Goal: Task Accomplishment & Management: Use online tool/utility

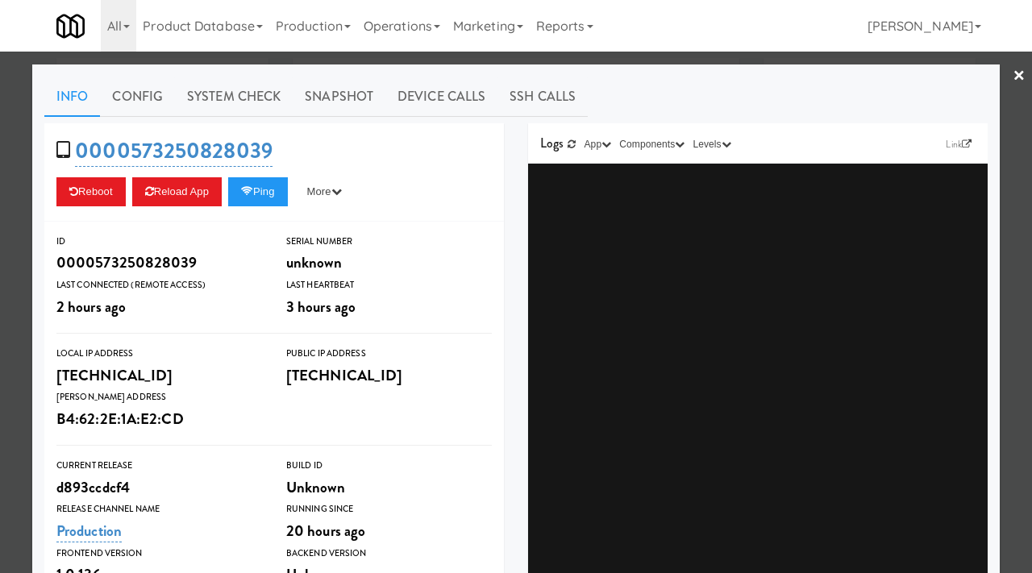
click at [0, 231] on div at bounding box center [516, 286] width 1032 height 573
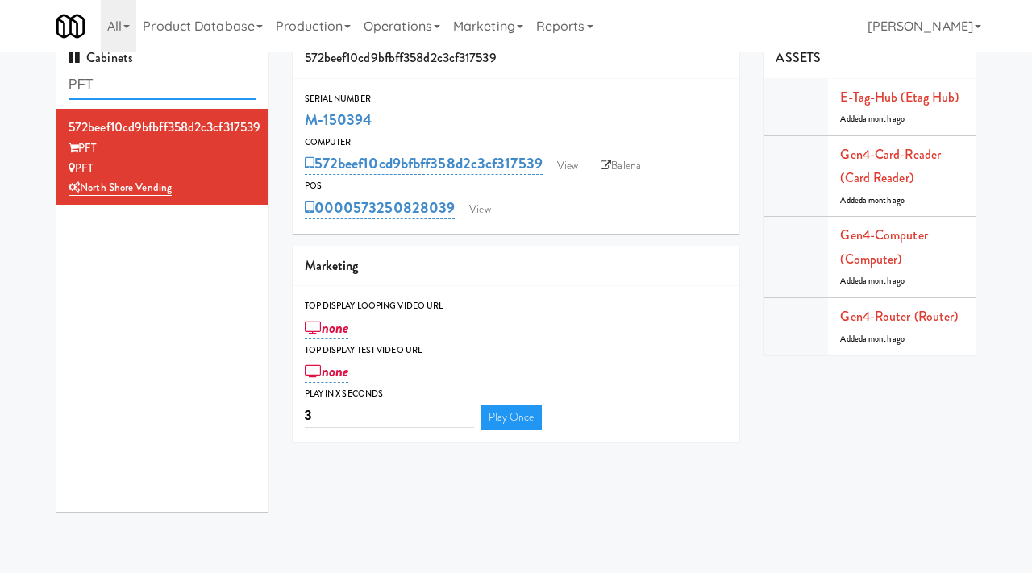
click at [129, 89] on input "PFT" at bounding box center [163, 85] width 188 height 30
paste input "500 West Trade - Combo"
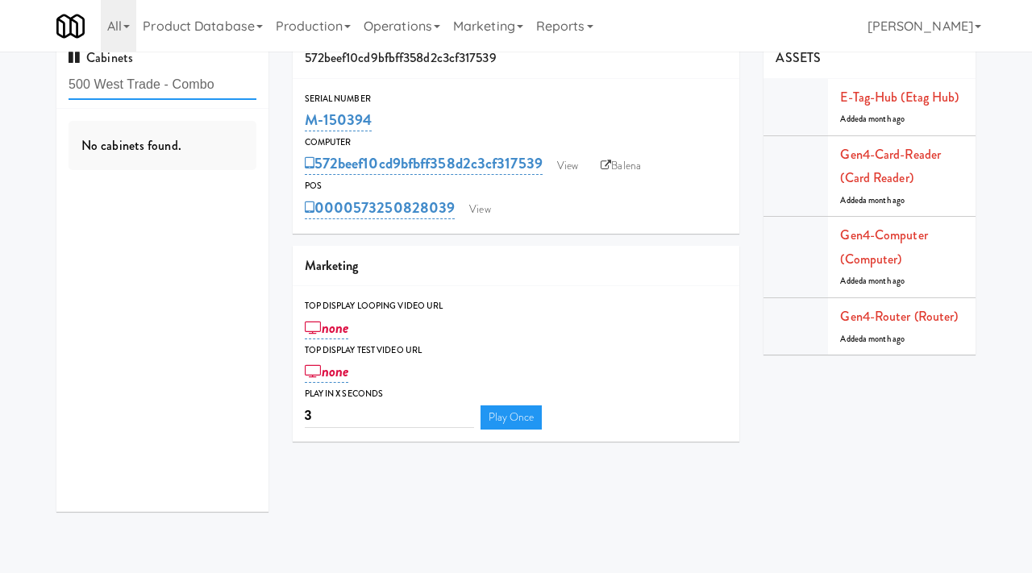
type input "500 West Trade - Combo"
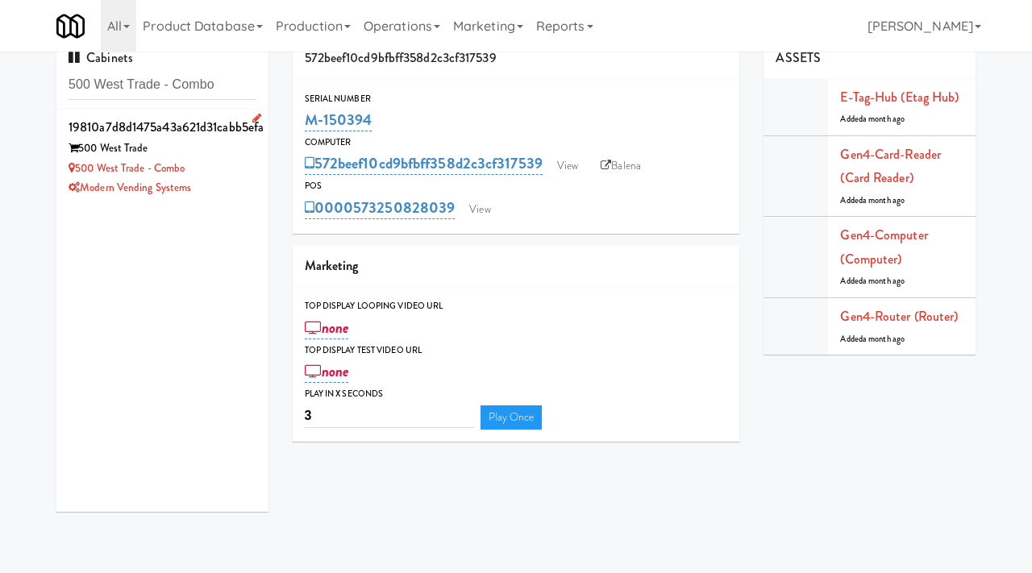
click at [221, 168] on div "500 West Trade - Combo" at bounding box center [163, 169] width 188 height 20
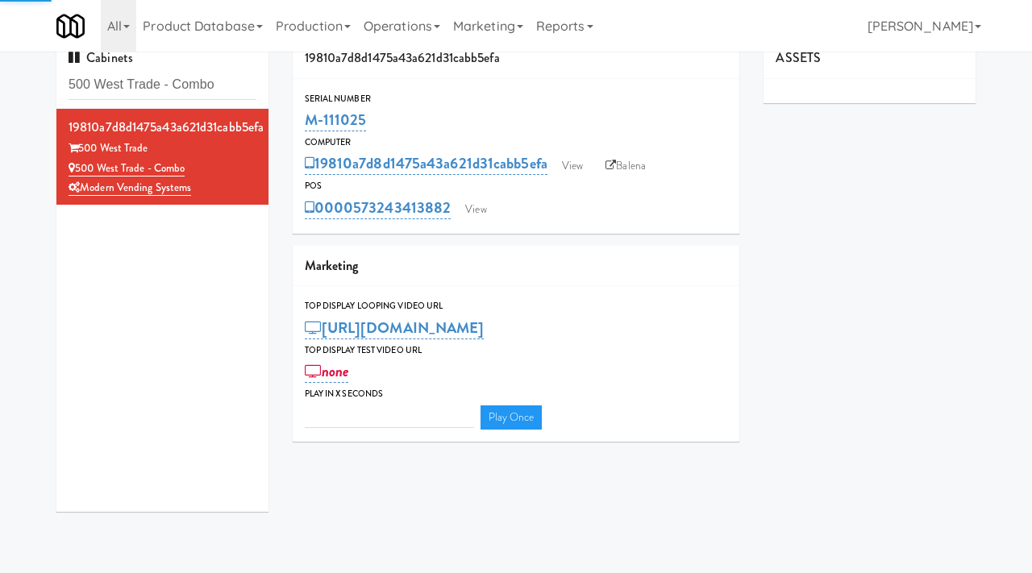
type input "3"
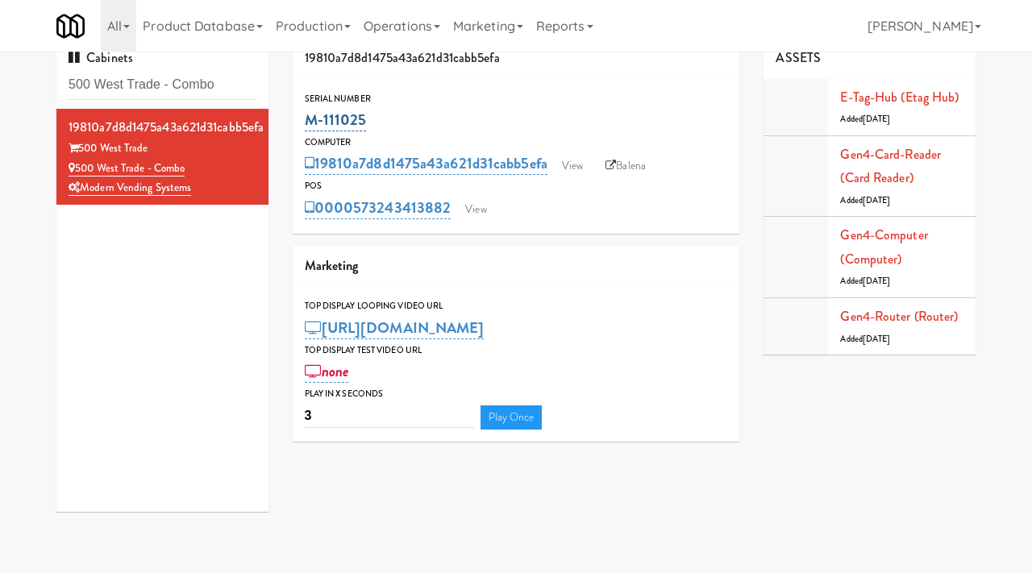
drag, startPoint x: 377, startPoint y: 124, endPoint x: 306, endPoint y: 114, distance: 71.6
click at [306, 114] on div "M-111025" at bounding box center [516, 119] width 423 height 27
copy link "M-111025"
click at [581, 164] on link "View" at bounding box center [572, 166] width 37 height 24
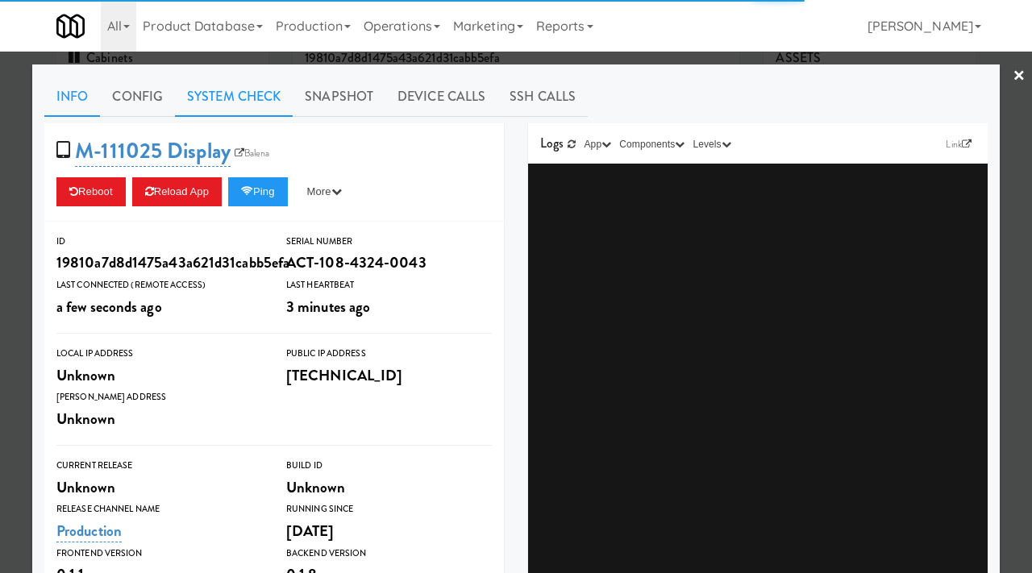
click at [239, 106] on link "System Check" at bounding box center [234, 97] width 118 height 40
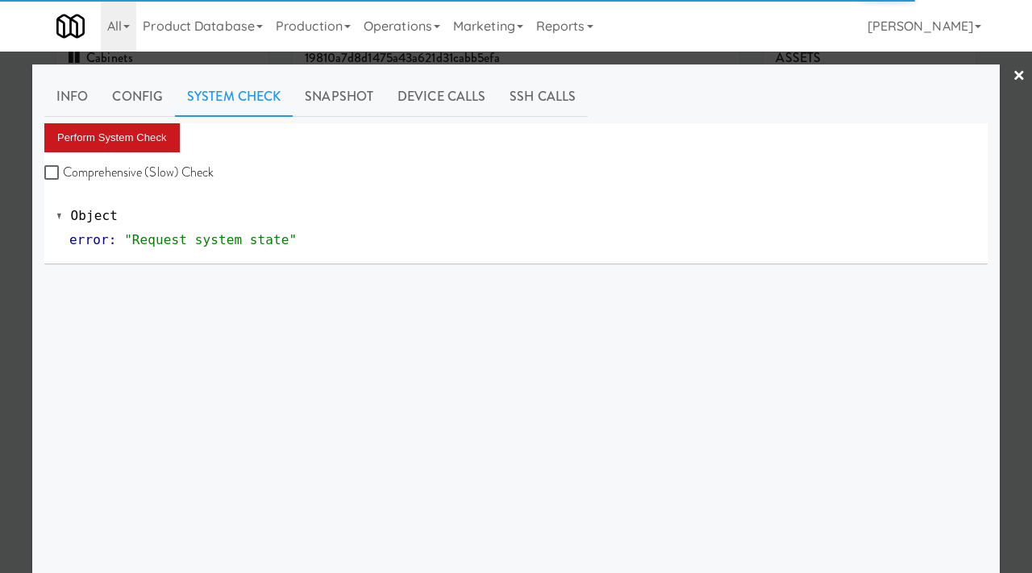
click at [149, 137] on button "Perform System Check" at bounding box center [111, 137] width 135 height 29
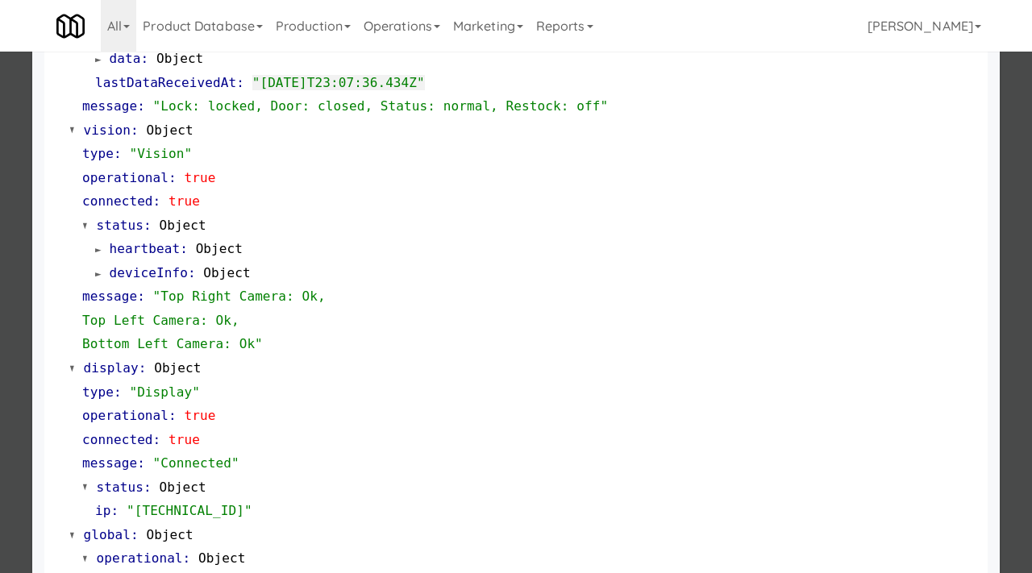
scroll to position [679, 0]
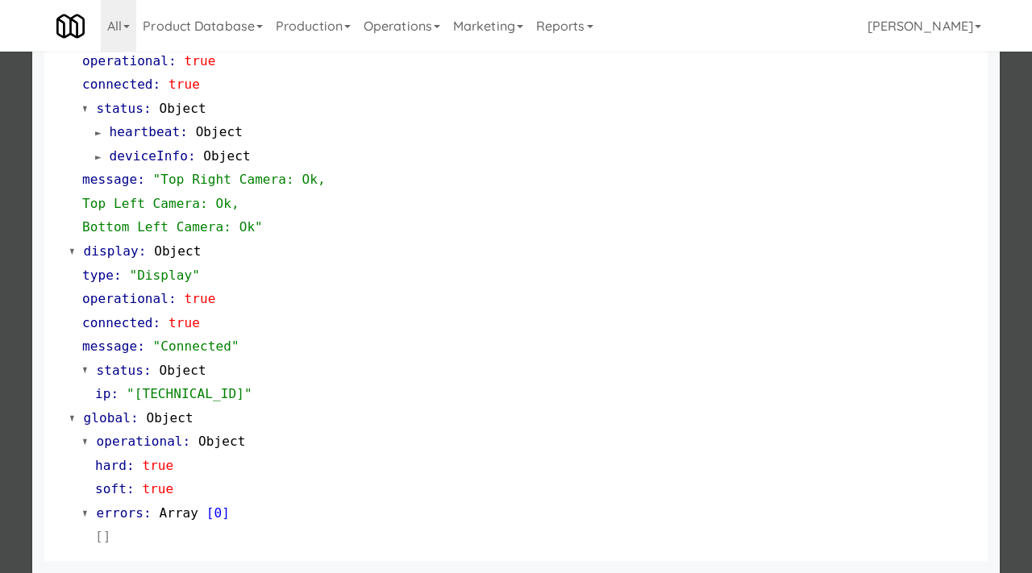
click at [16, 260] on div at bounding box center [516, 286] width 1032 height 573
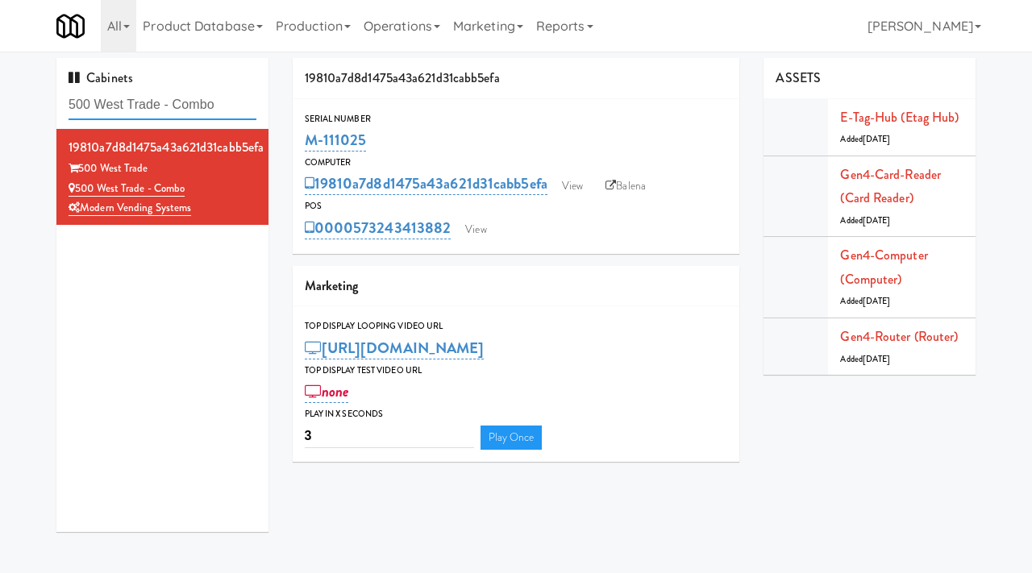
click at [232, 110] on input "500 West Trade - Combo" at bounding box center [163, 105] width 188 height 30
paste input "Capital Square RCM #1"
type input "Capital Square RCM #1"
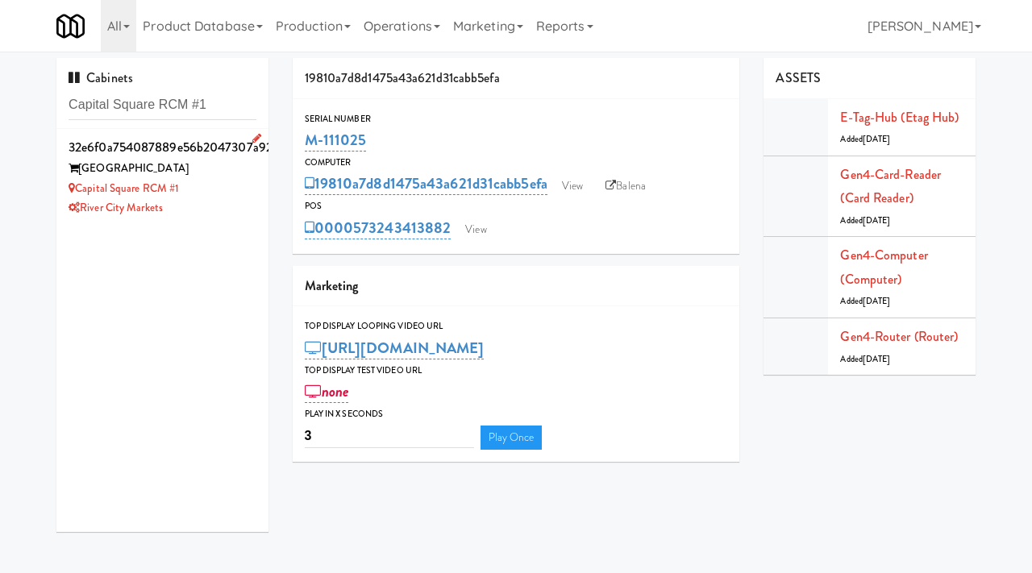
click at [214, 198] on div "River City Markets" at bounding box center [163, 208] width 188 height 20
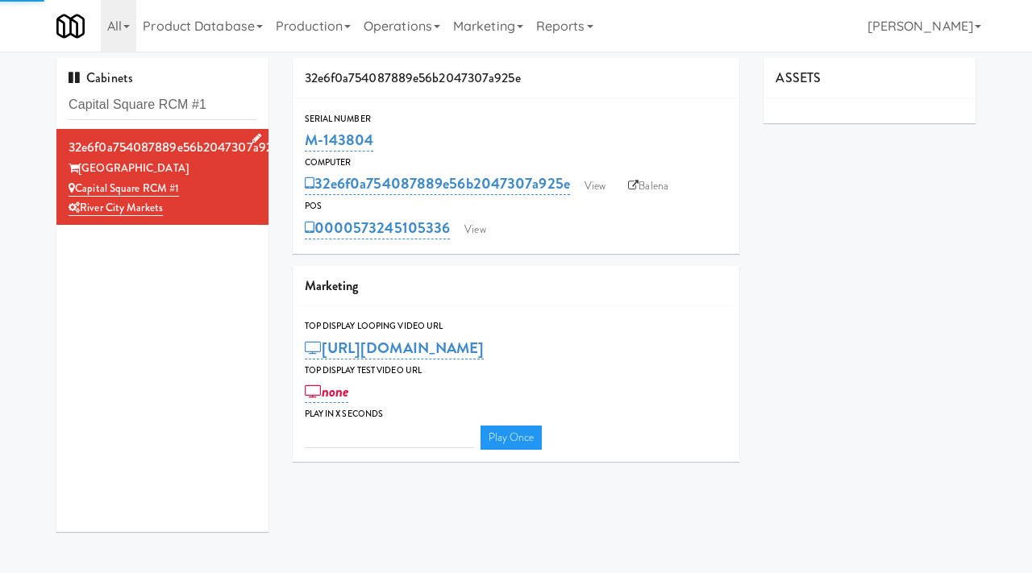
type input "3"
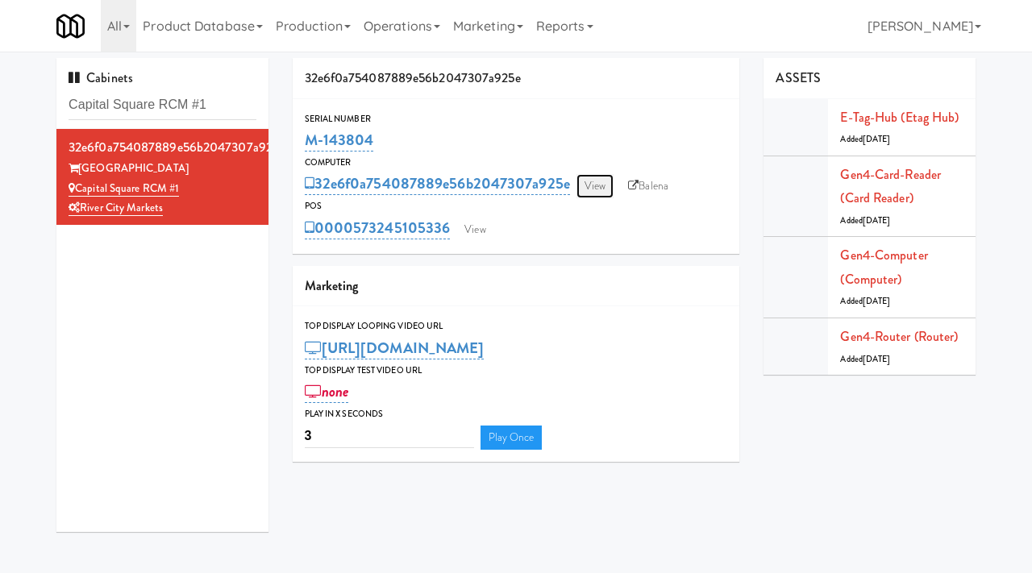
click at [594, 185] on link "View" at bounding box center [594, 186] width 37 height 24
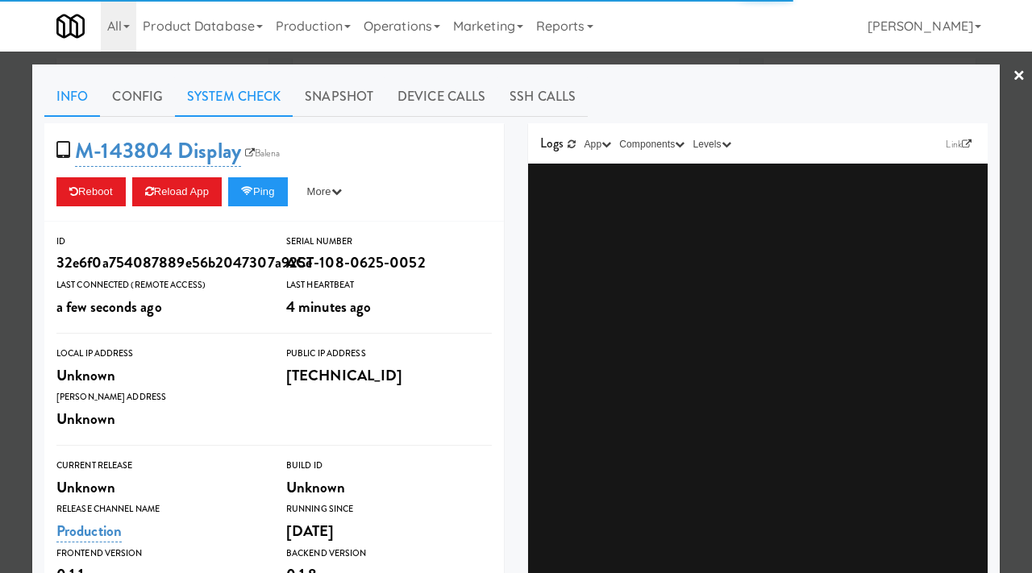
click at [231, 92] on link "System Check" at bounding box center [234, 97] width 118 height 40
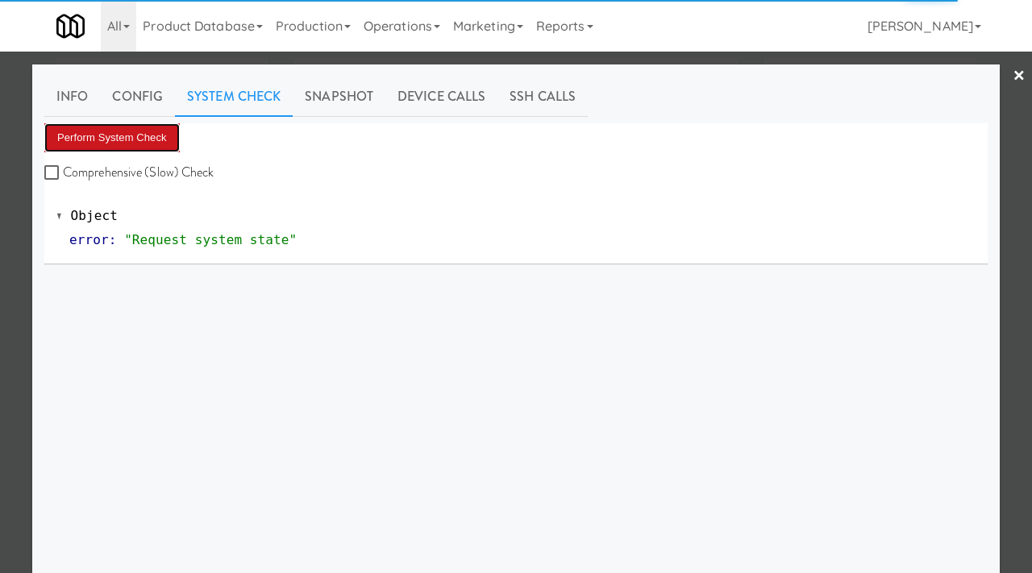
click at [142, 132] on button "Perform System Check" at bounding box center [111, 137] width 135 height 29
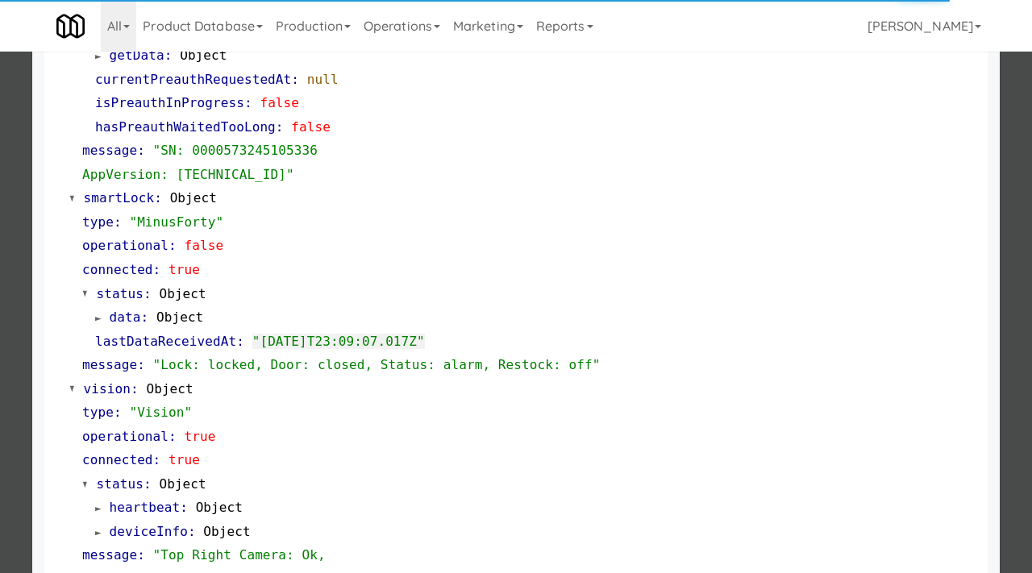
scroll to position [306, 0]
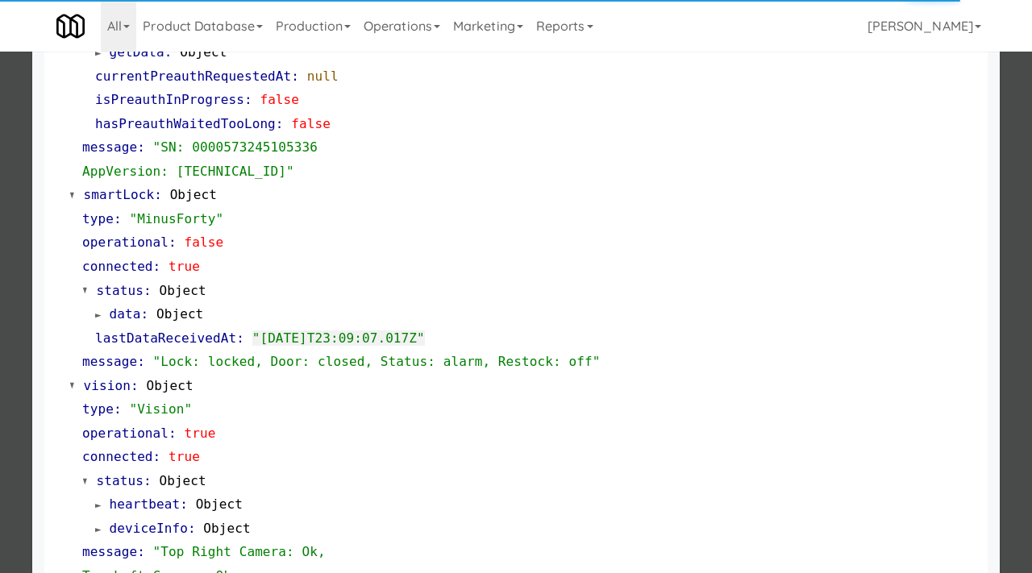
click at [0, 245] on div at bounding box center [516, 286] width 1032 height 573
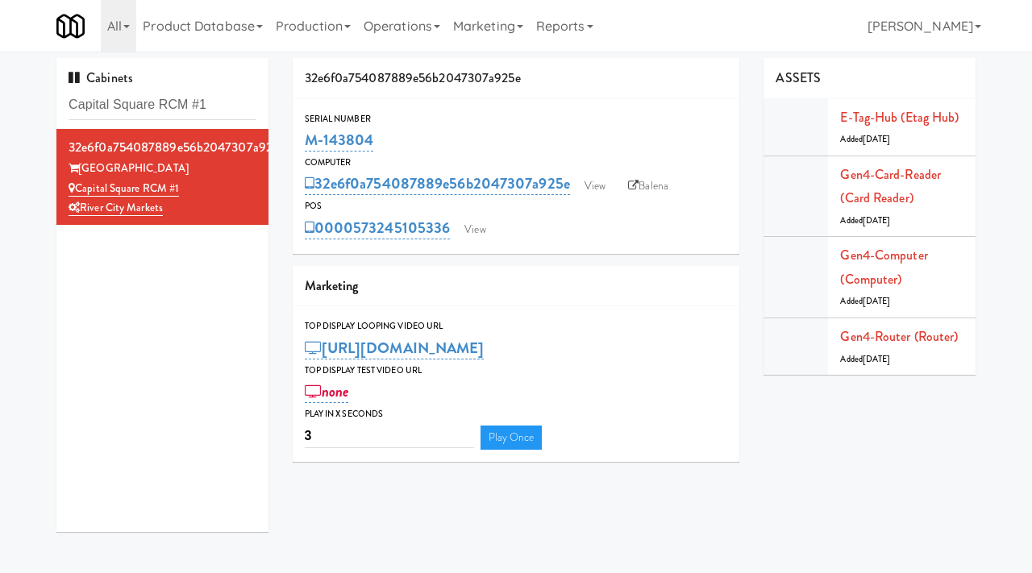
drag, startPoint x: 381, startPoint y: 138, endPoint x: 294, endPoint y: 136, distance: 86.3
click at [294, 136] on div "Serial Number M-143804" at bounding box center [516, 133] width 447 height 44
copy link "M-143804"
